Goal: Find specific page/section: Find specific page/section

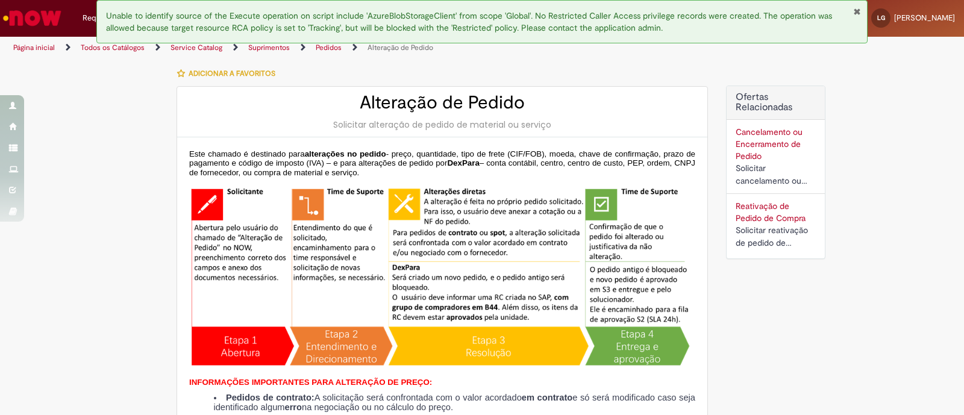
select select "**********"
click at [856, 12] on button "Fechar Notificação" at bounding box center [857, 12] width 8 height 10
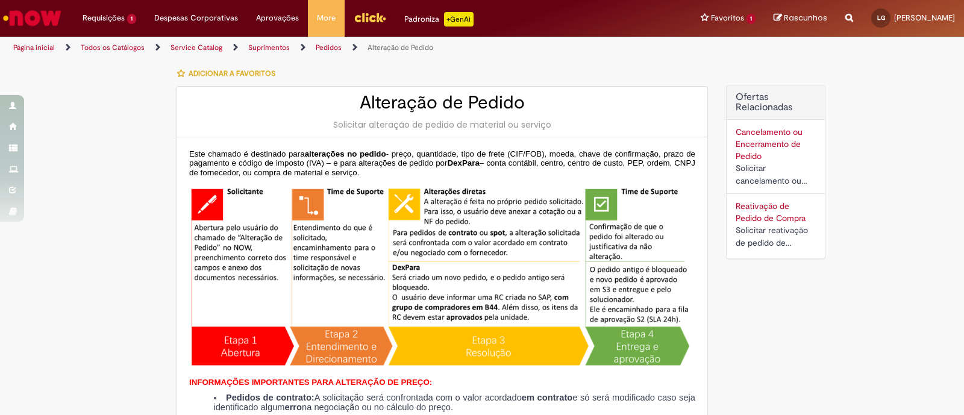
click at [60, 19] on img "Ir para a Homepage" at bounding box center [32, 18] width 62 height 24
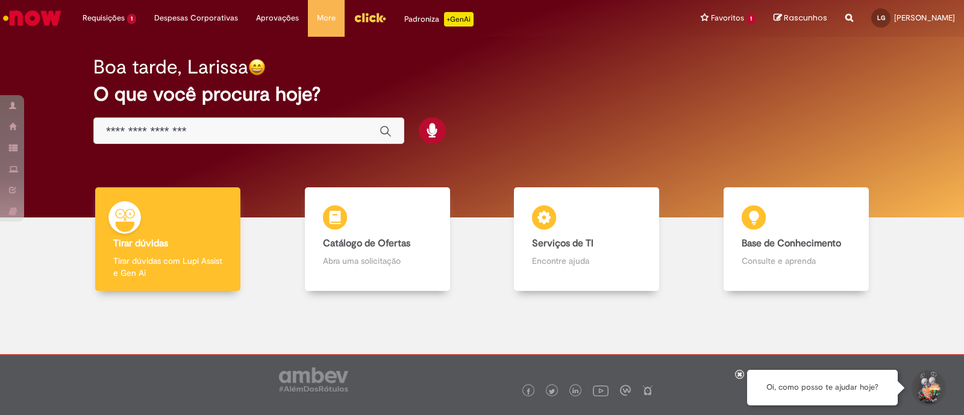
click at [363, 23] on img "Menu Cabeçalho" at bounding box center [370, 17] width 33 height 18
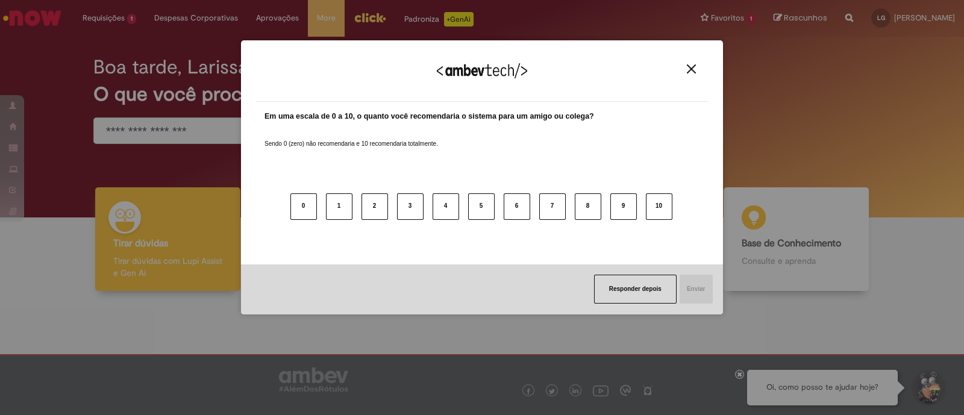
click at [693, 69] on img "Close" at bounding box center [691, 68] width 9 height 9
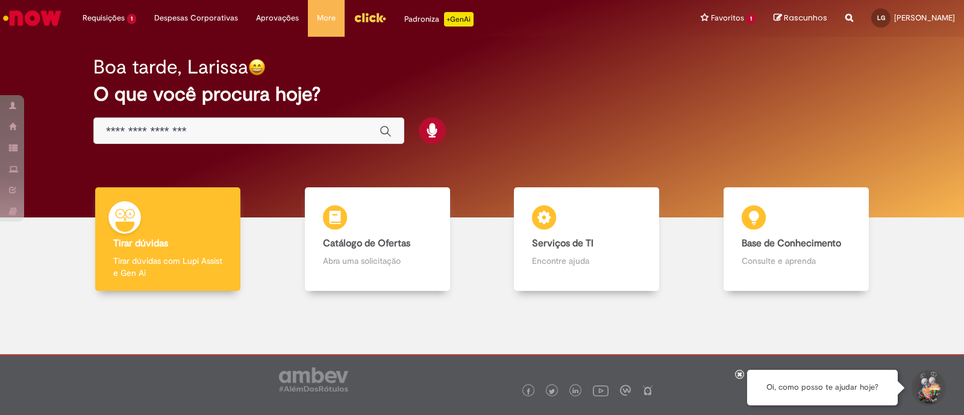
click at [424, 19] on div "Padroniza +GenAi" at bounding box center [438, 19] width 69 height 14
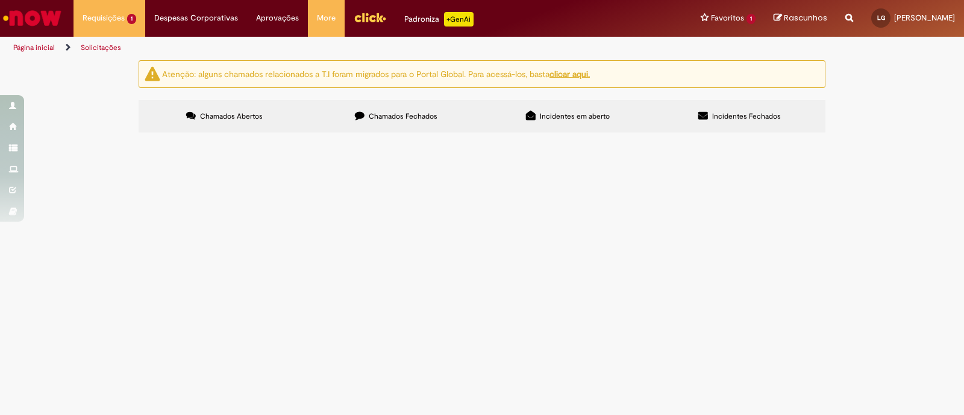
click at [467, 11] on link "Padroniza +GenAi" at bounding box center [438, 18] width 87 height 36
